Goal: Find specific page/section: Find specific page/section

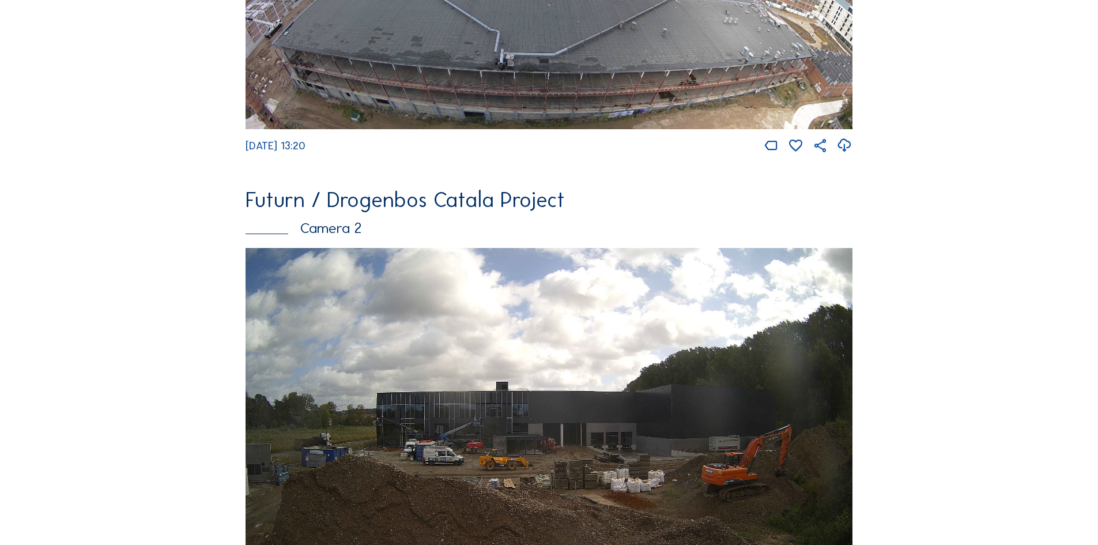
scroll to position [1854, 0]
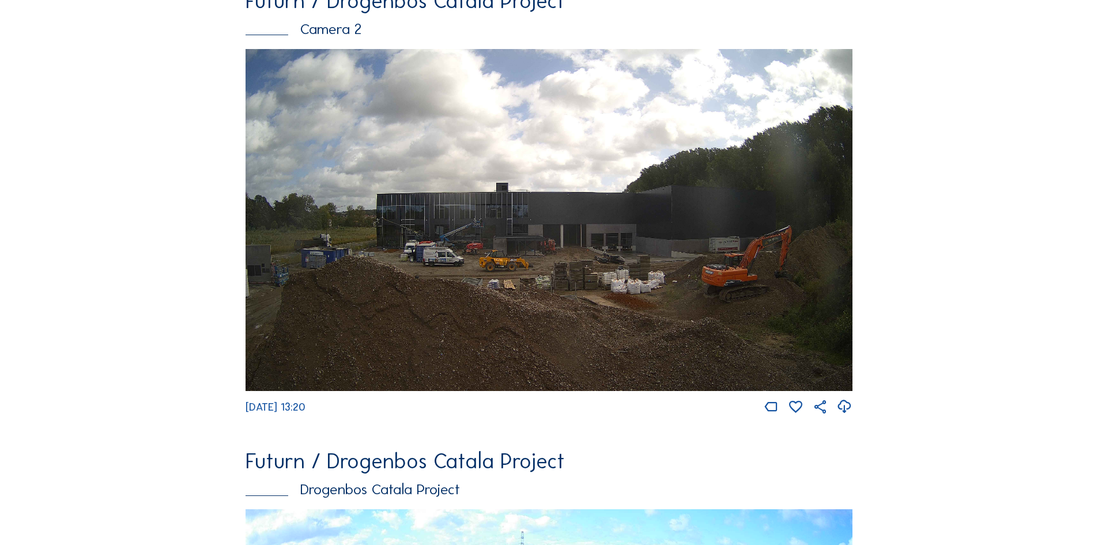
click at [543, 243] on img at bounding box center [549, 220] width 607 height 342
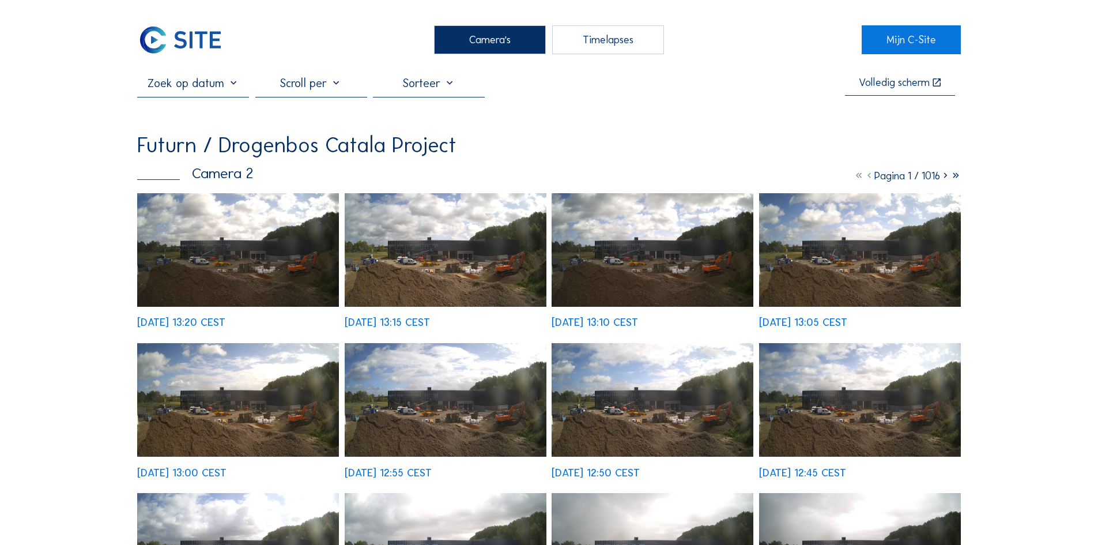
click at [543, 254] on img at bounding box center [653, 250] width 202 height 114
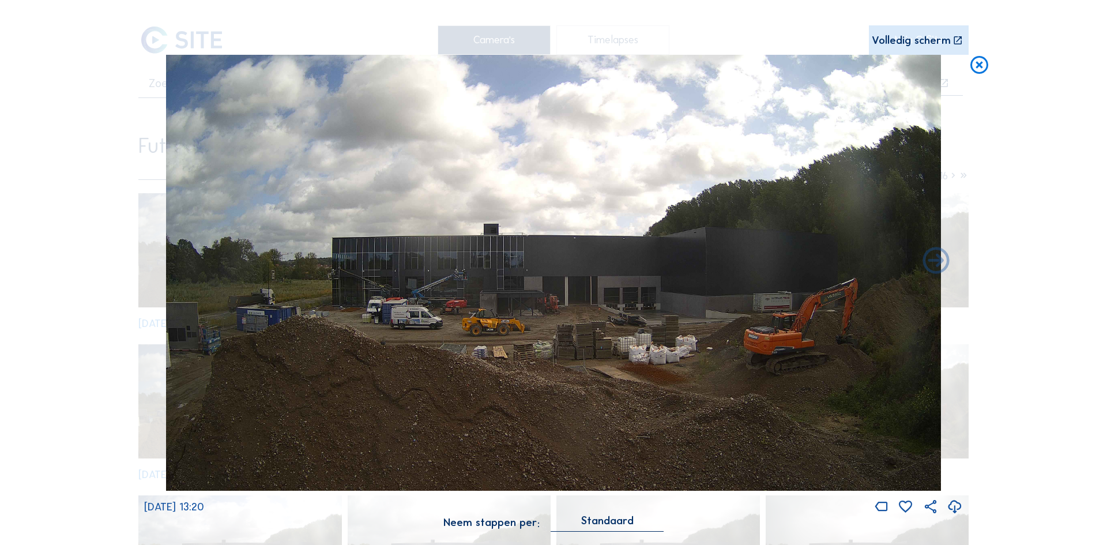
click at [543, 69] on icon at bounding box center [978, 66] width 21 height 22
